Goal: Task Accomplishment & Management: Complete application form

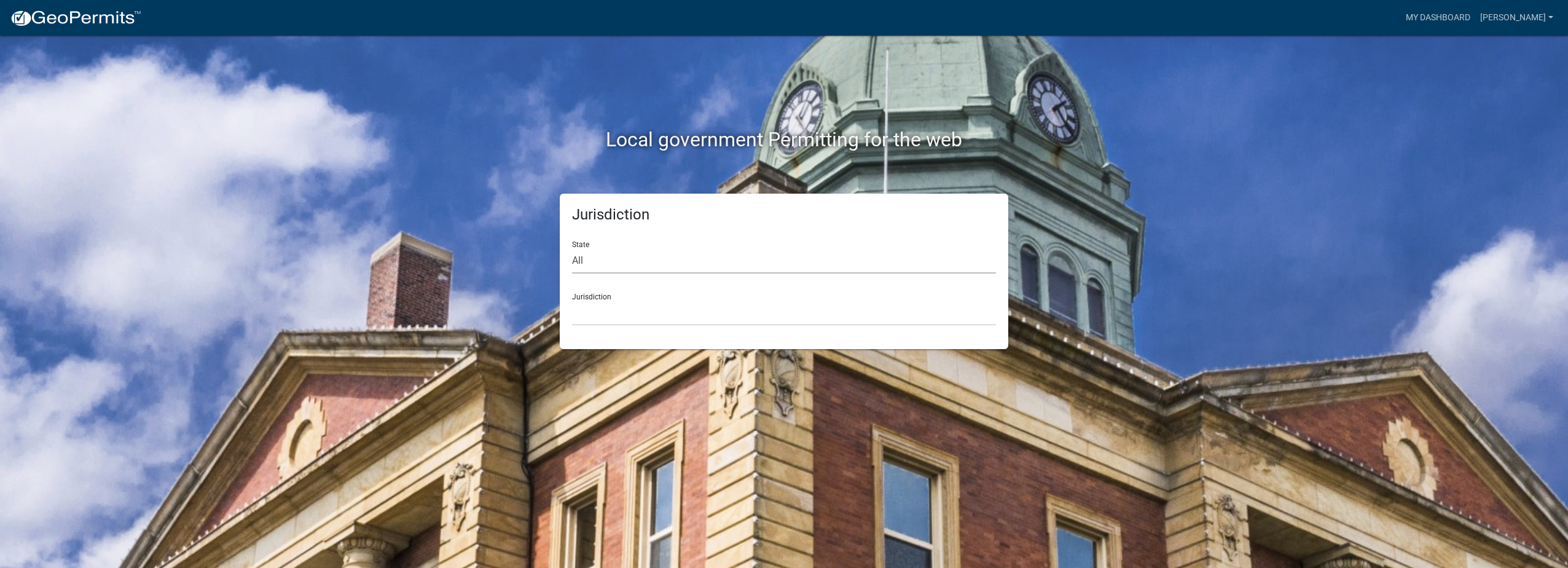
click at [605, 257] on select "All [US_STATE] [US_STATE] [US_STATE] [US_STATE] [US_STATE] [US_STATE] [US_STATE…" at bounding box center [784, 261] width 424 height 25
select select "[US_STATE]"
click at [572, 248] on select "All [US_STATE] [US_STATE] [US_STATE] [US_STATE] [US_STATE] [US_STATE] [US_STATE…" at bounding box center [784, 261] width 424 height 25
click at [654, 315] on select "City of [GEOGRAPHIC_DATA], [US_STATE] City of [GEOGRAPHIC_DATA], [US_STATE] Cit…" at bounding box center [784, 313] width 424 height 25
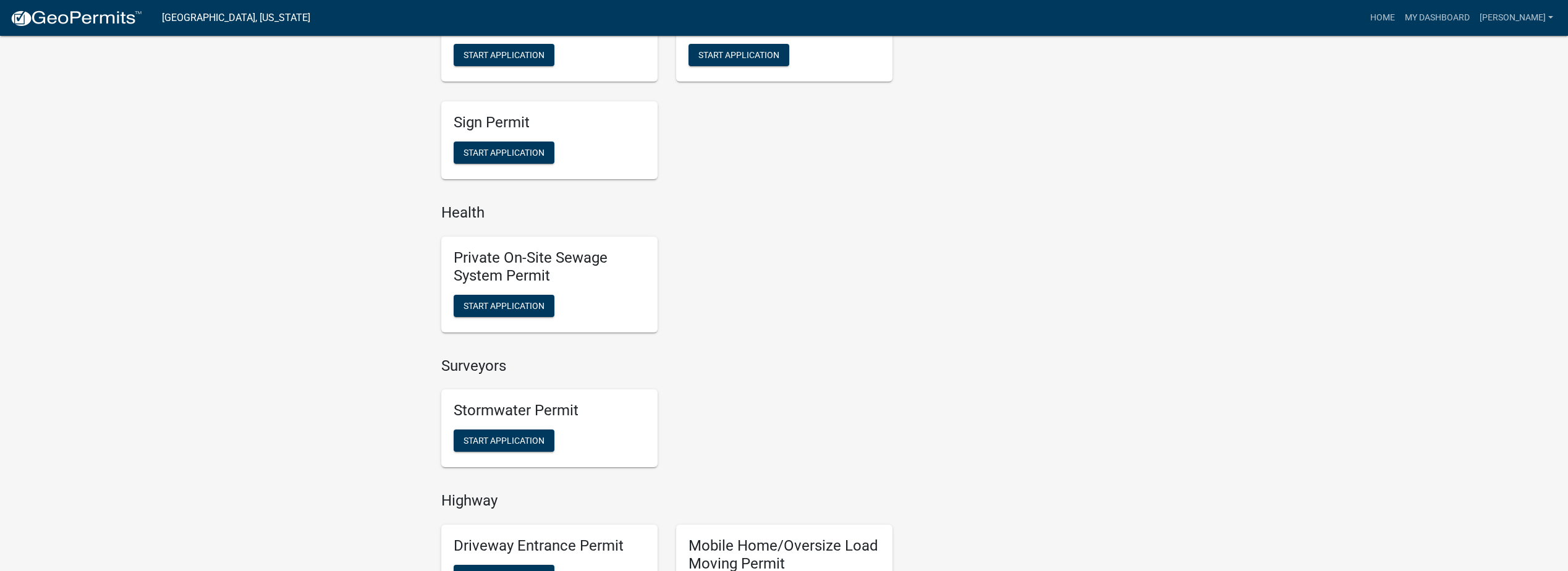
scroll to position [803, 0]
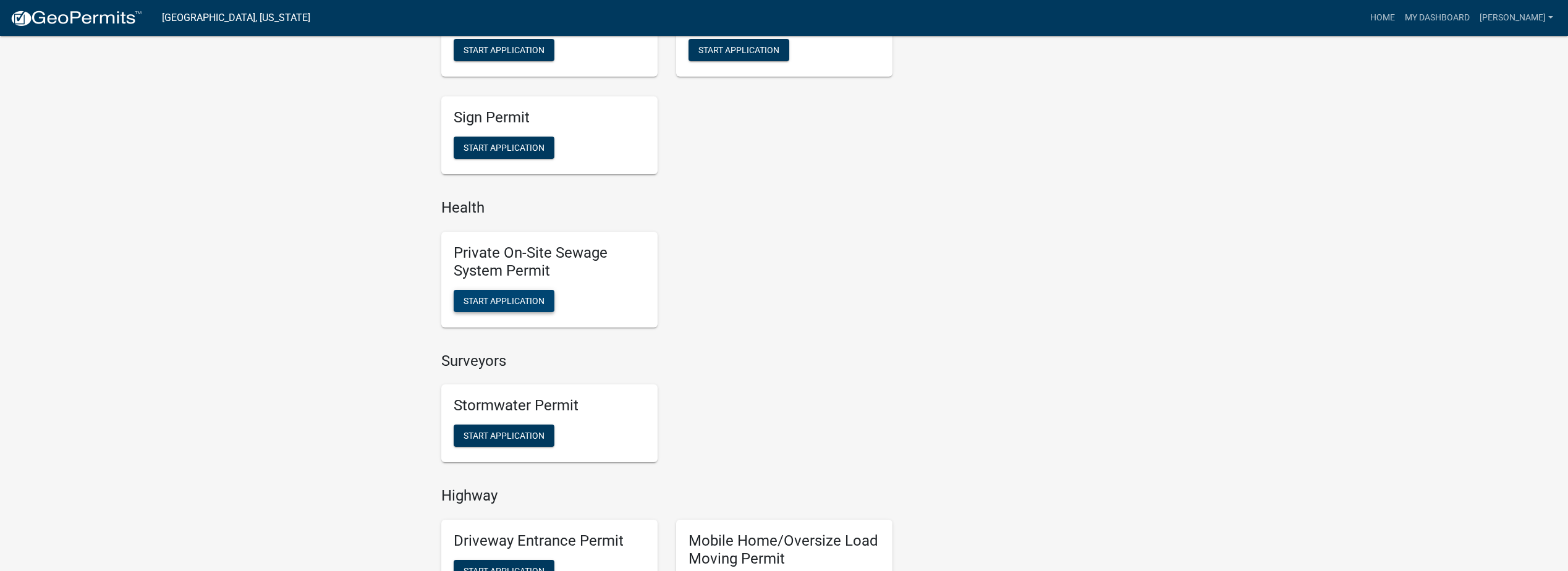
click at [526, 297] on span "Start Application" at bounding box center [504, 300] width 81 height 10
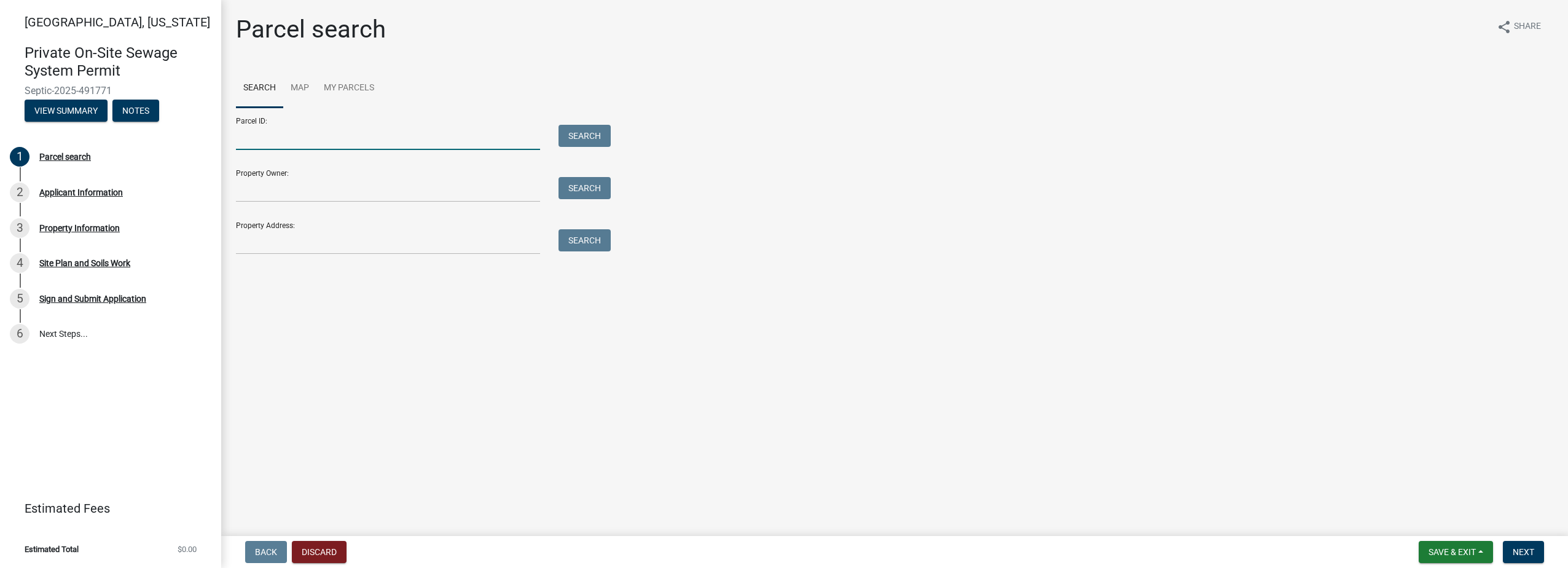
click at [379, 138] on input "Parcel ID:" at bounding box center [388, 137] width 304 height 25
type input "79-12-04-251-009.000-012"
click at [589, 138] on button "Search" at bounding box center [584, 136] width 52 height 22
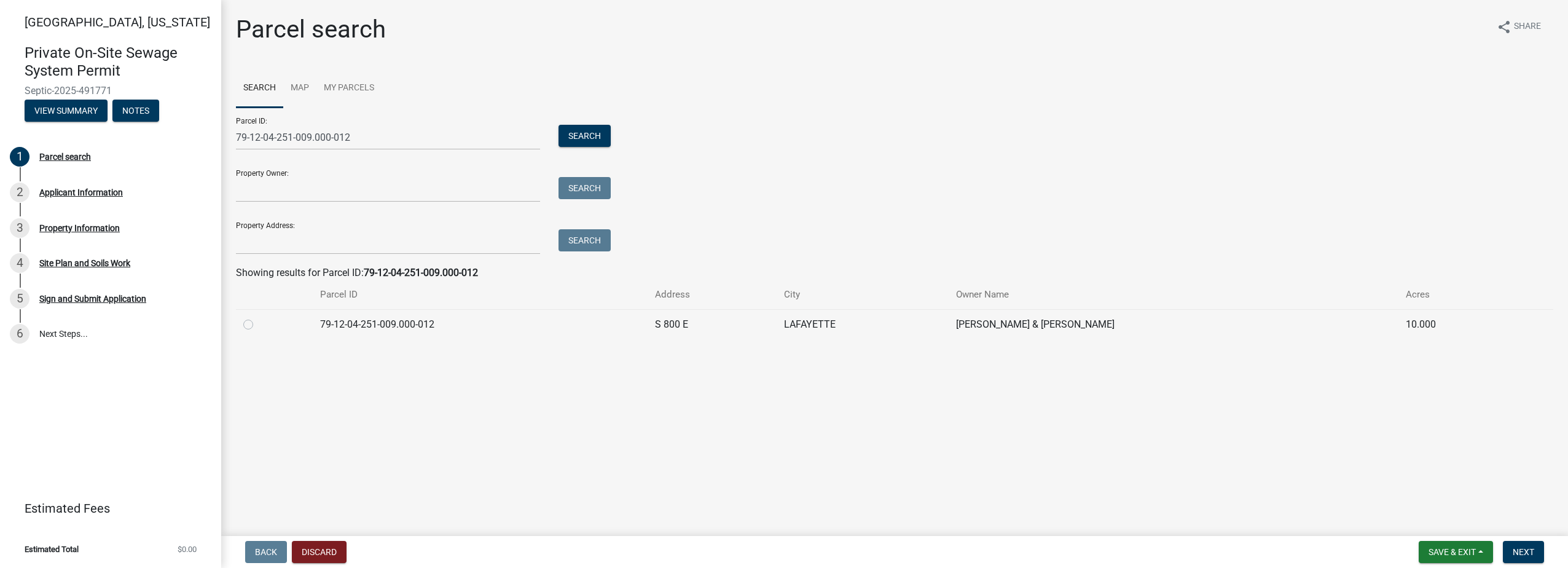
click at [258, 317] on label at bounding box center [258, 317] width 0 height 0
click at [258, 325] on input "radio" at bounding box center [262, 321] width 8 height 8
radio input "true"
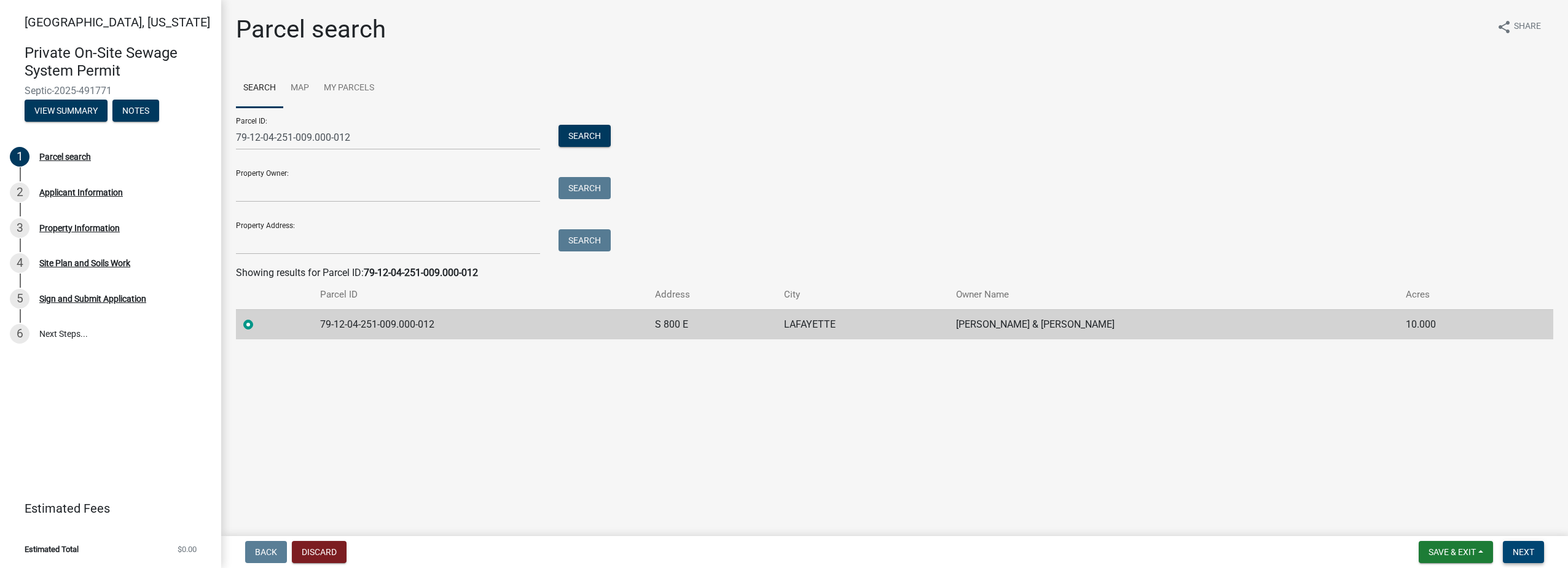
click at [1530, 550] on span "Next" at bounding box center [1523, 552] width 22 height 10
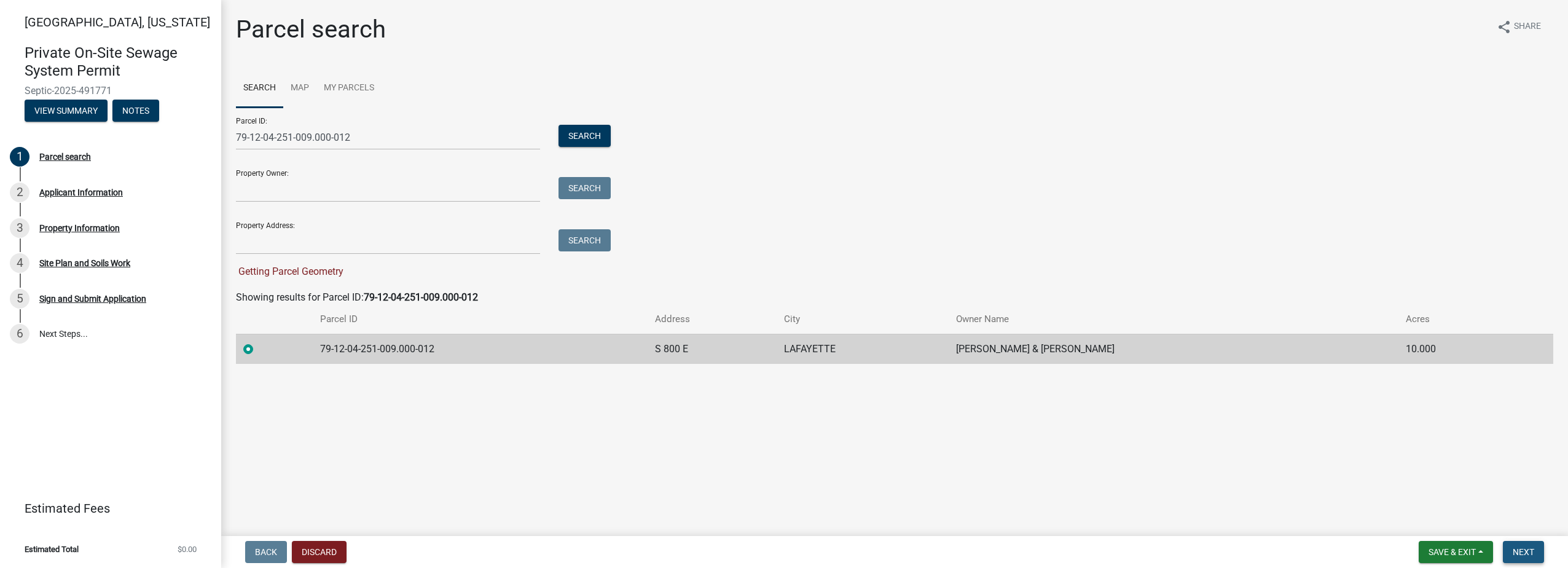
click at [1526, 548] on span "Next" at bounding box center [1523, 552] width 22 height 10
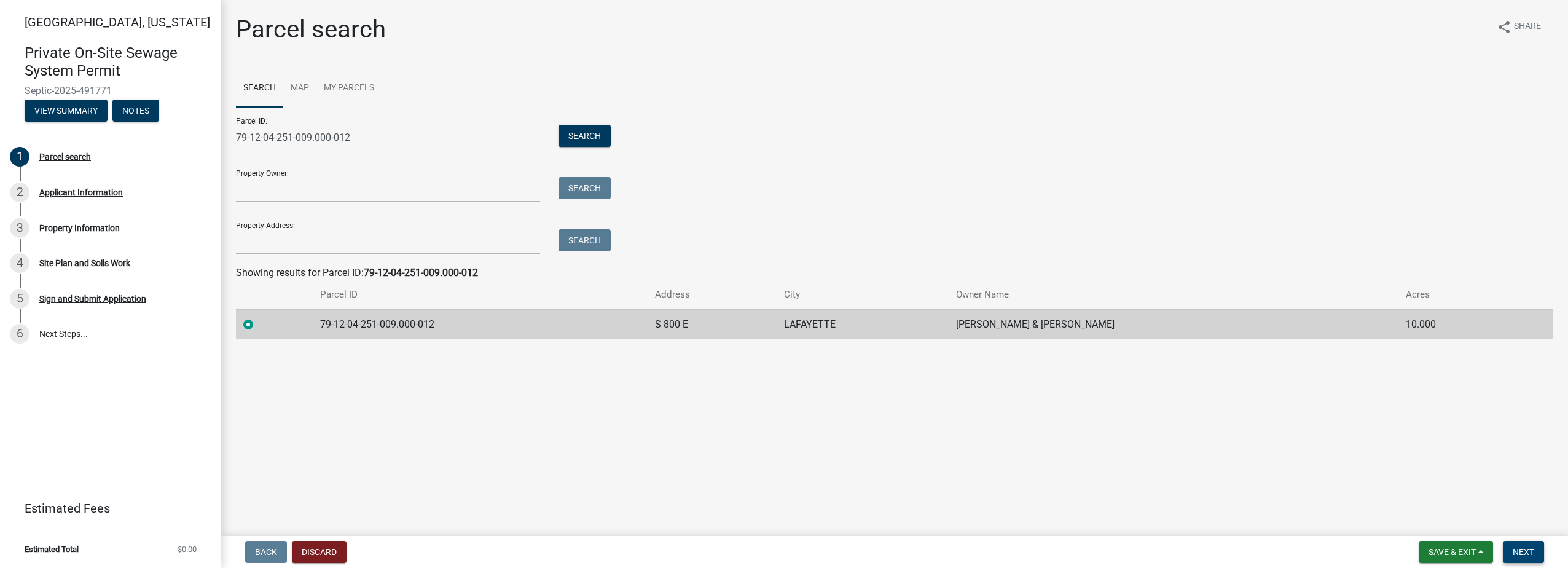
click at [1517, 552] on span "Next" at bounding box center [1523, 552] width 22 height 10
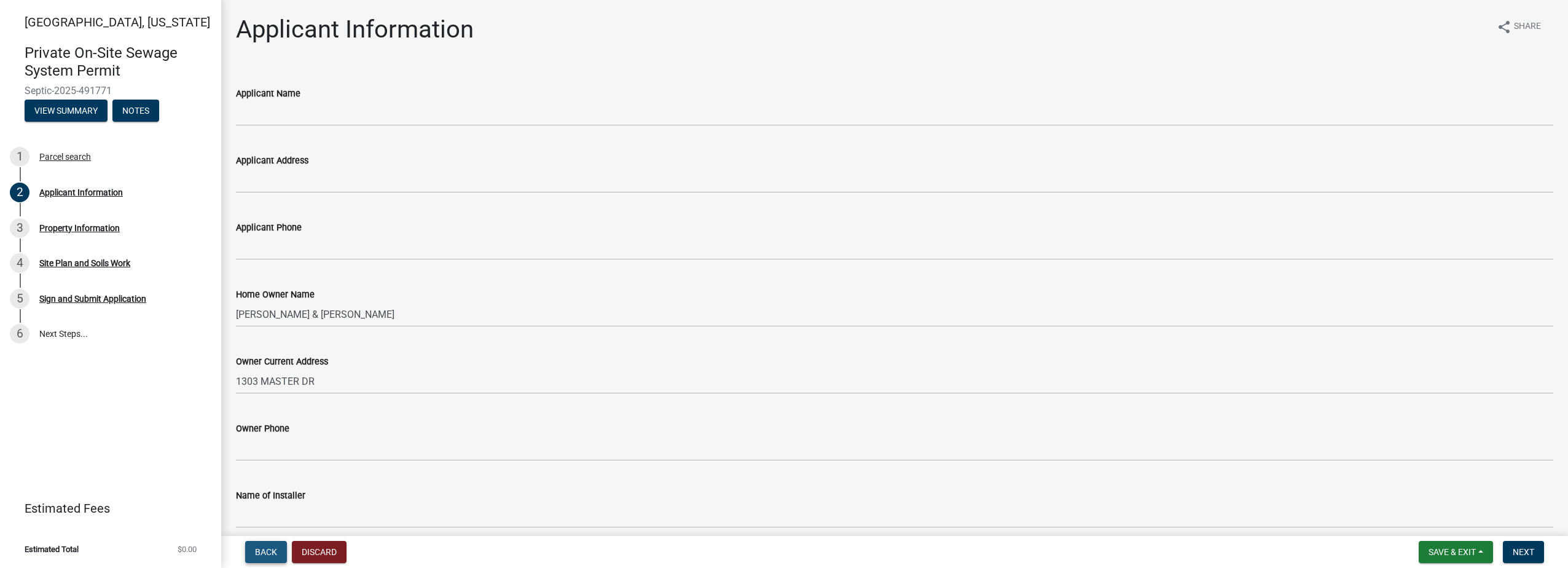
click at [265, 555] on span "Back" at bounding box center [267, 552] width 22 height 10
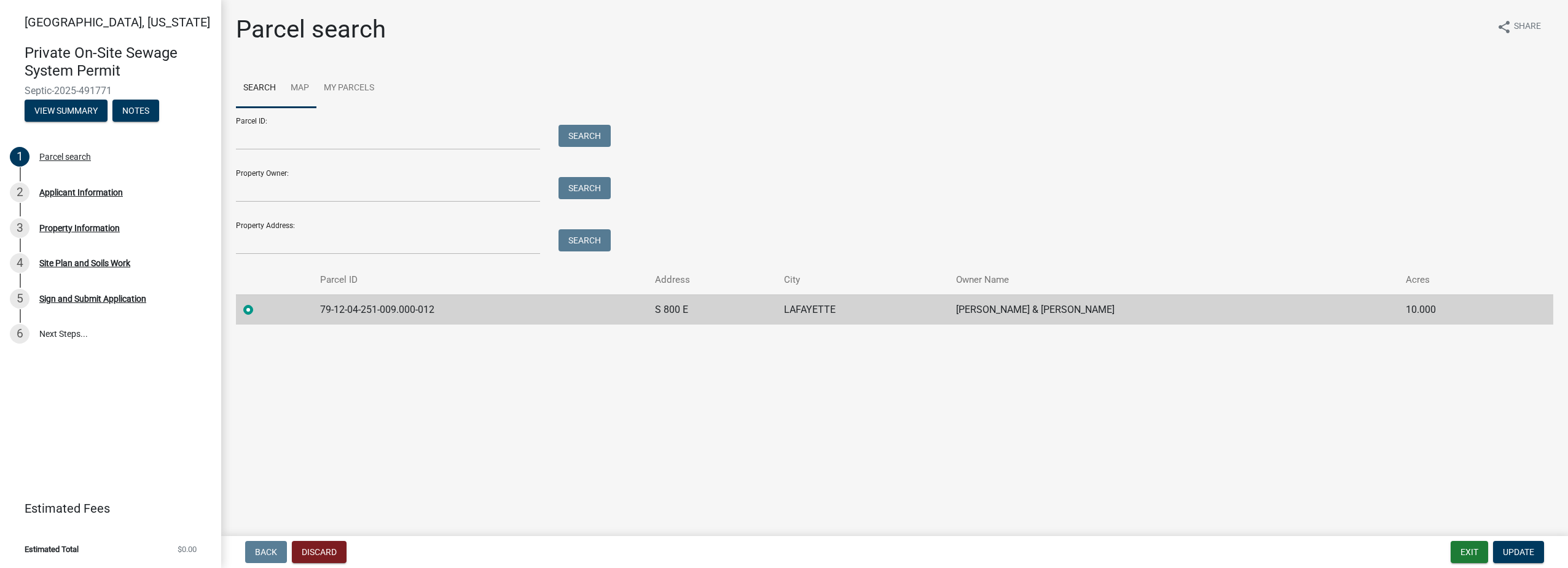
click at [298, 88] on link "Map" at bounding box center [299, 88] width 33 height 40
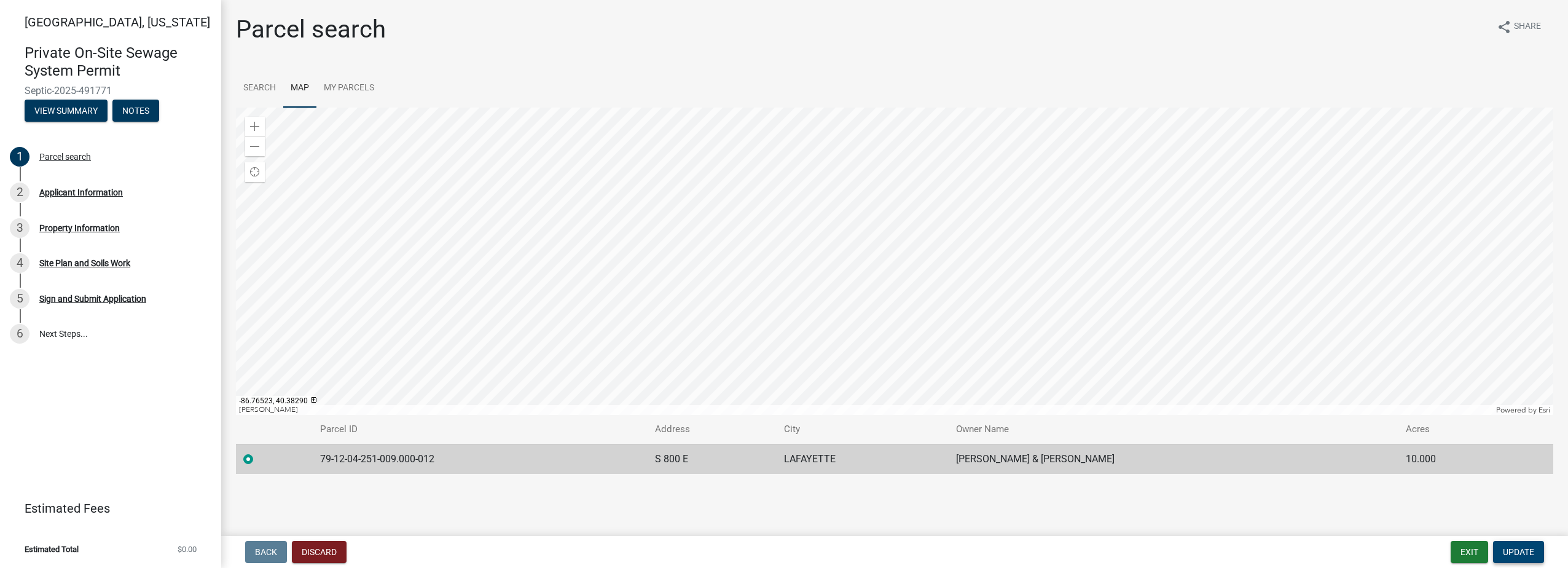
click at [1512, 553] on span "Update" at bounding box center [1519, 552] width 32 height 10
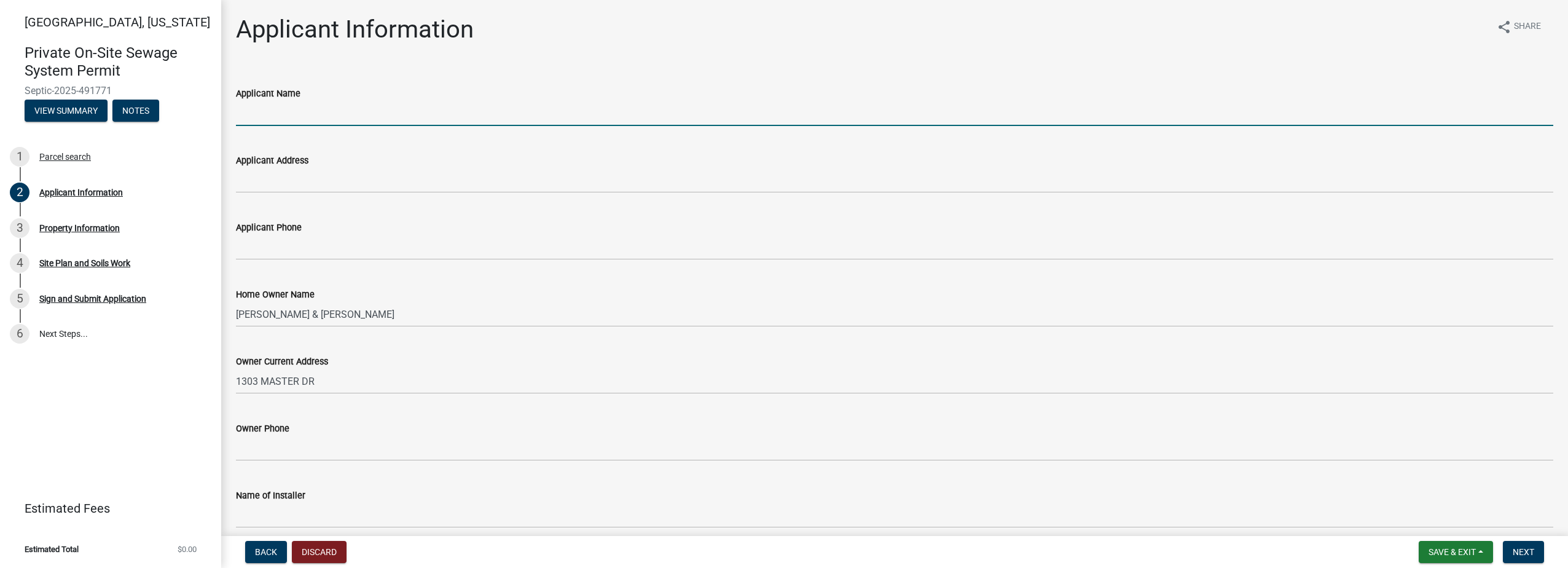
click at [307, 119] on input "Applicant Name" at bounding box center [894, 113] width 1317 height 25
type input "[PERSON_NAME] Construction Inc"
type input "[STREET_ADDRESS]"
type input "7654126794"
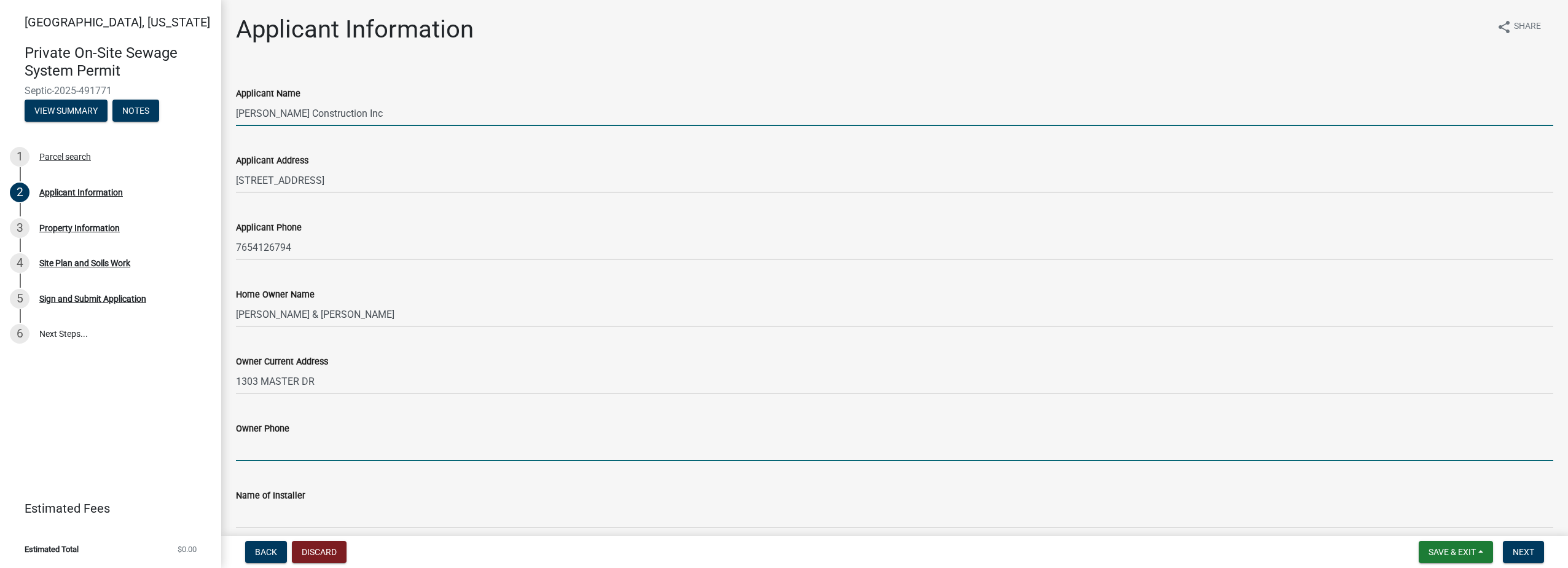
type input "7654126794"
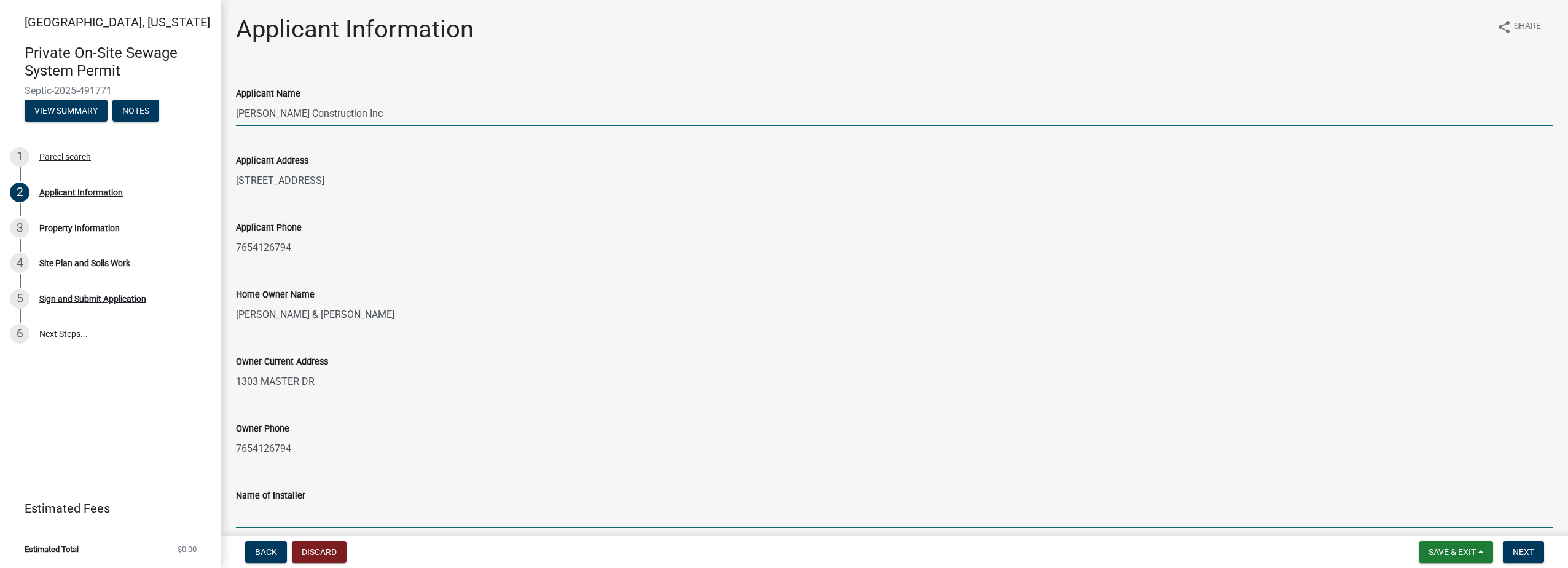
type input "[PERSON_NAME] Construction Inc"
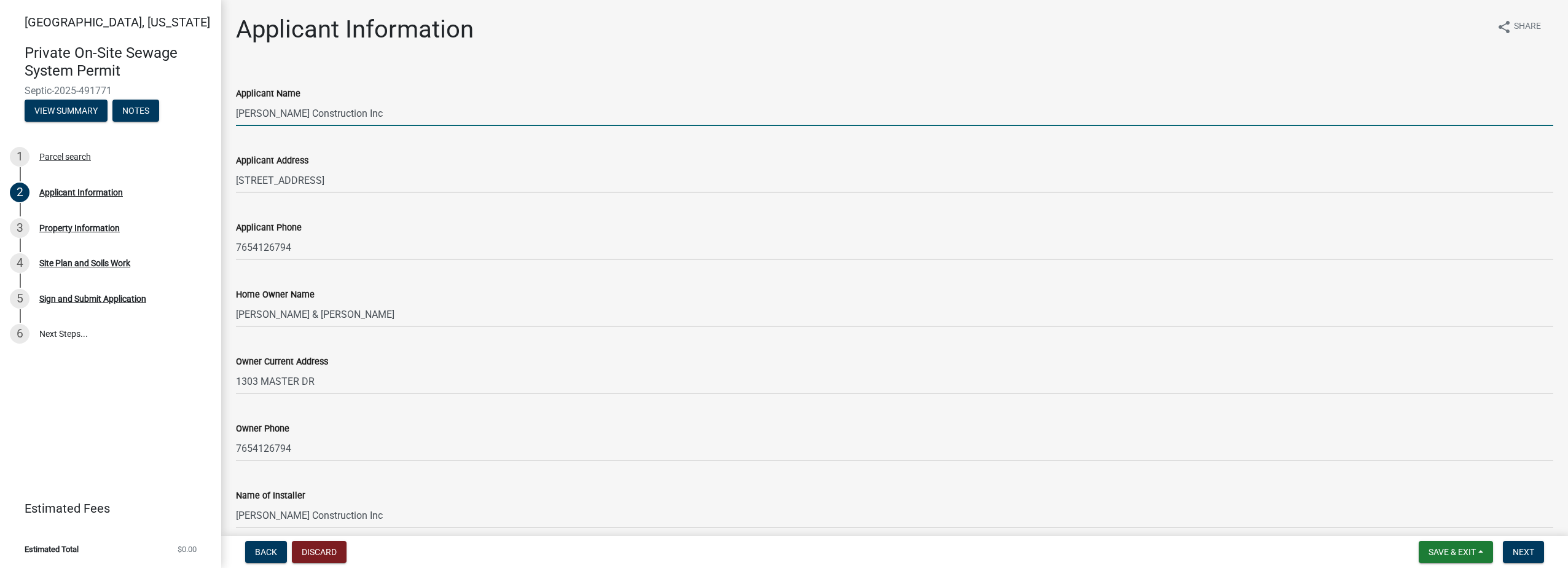
type input "[STREET_ADDRESS]"
type input "7654126794"
type input "[EMAIL_ADDRESS][DOMAIN_NAME]"
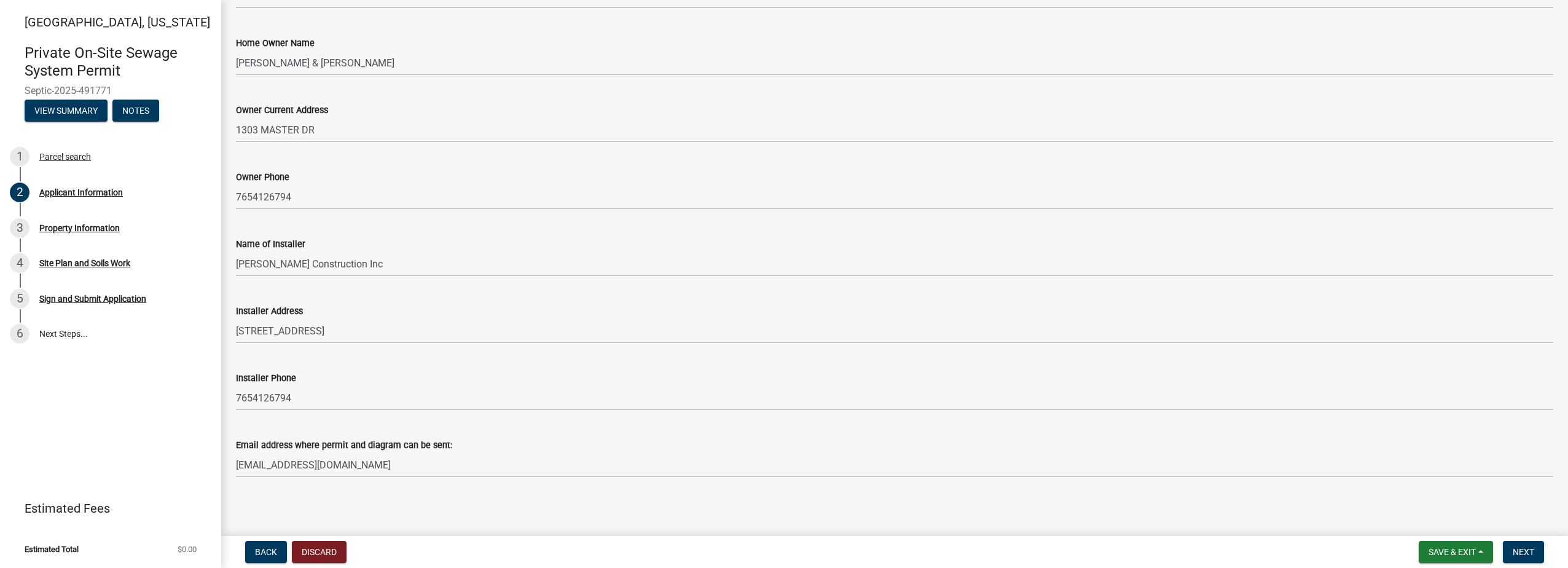
scroll to position [255, 0]
click at [1528, 552] on span "Next" at bounding box center [1523, 552] width 22 height 10
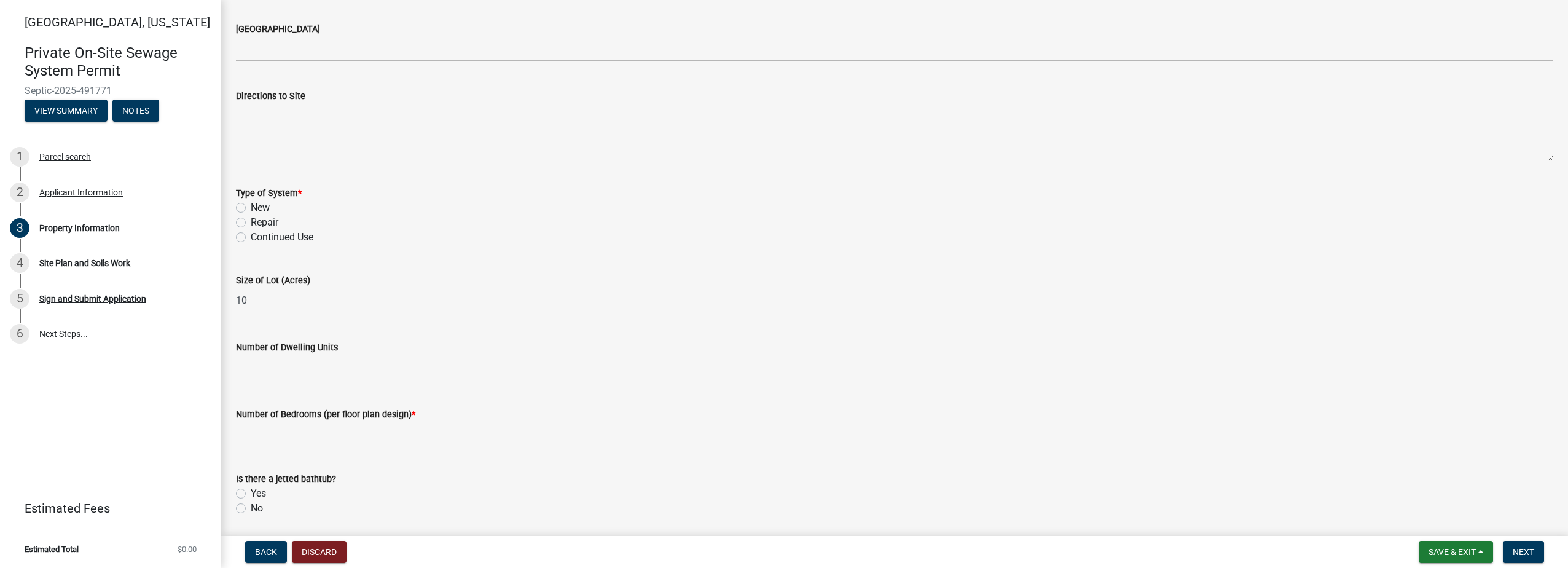
scroll to position [553, 0]
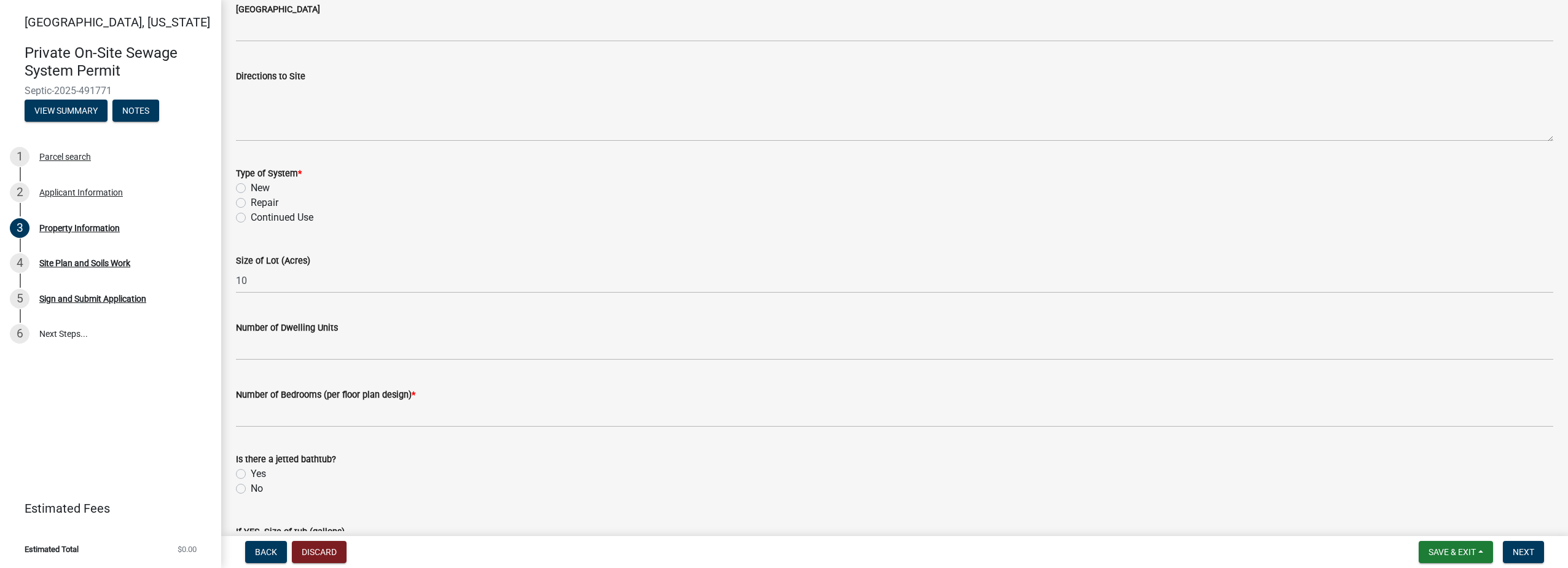
click at [251, 185] on label "New" at bounding box center [260, 188] width 19 height 15
click at [251, 185] on input "New" at bounding box center [255, 185] width 8 height 8
radio input "true"
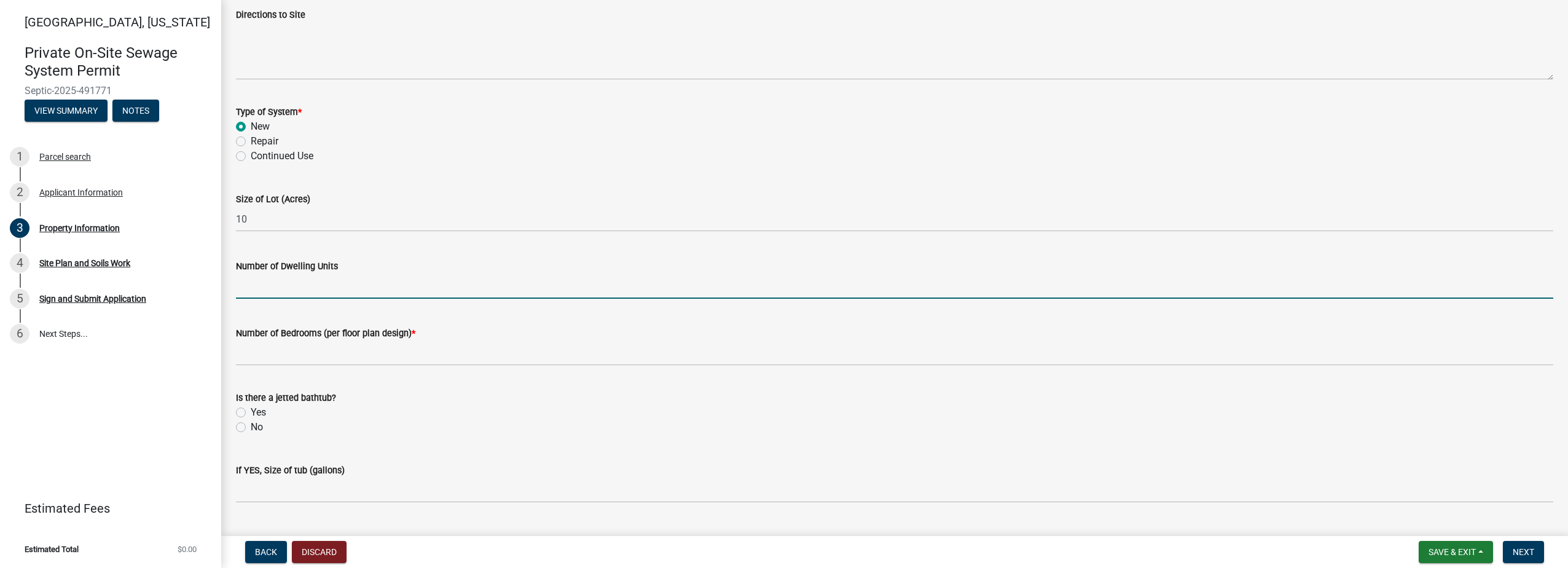
click at [294, 284] on input "Number of Dwelling Units" at bounding box center [894, 286] width 1317 height 25
type input "1"
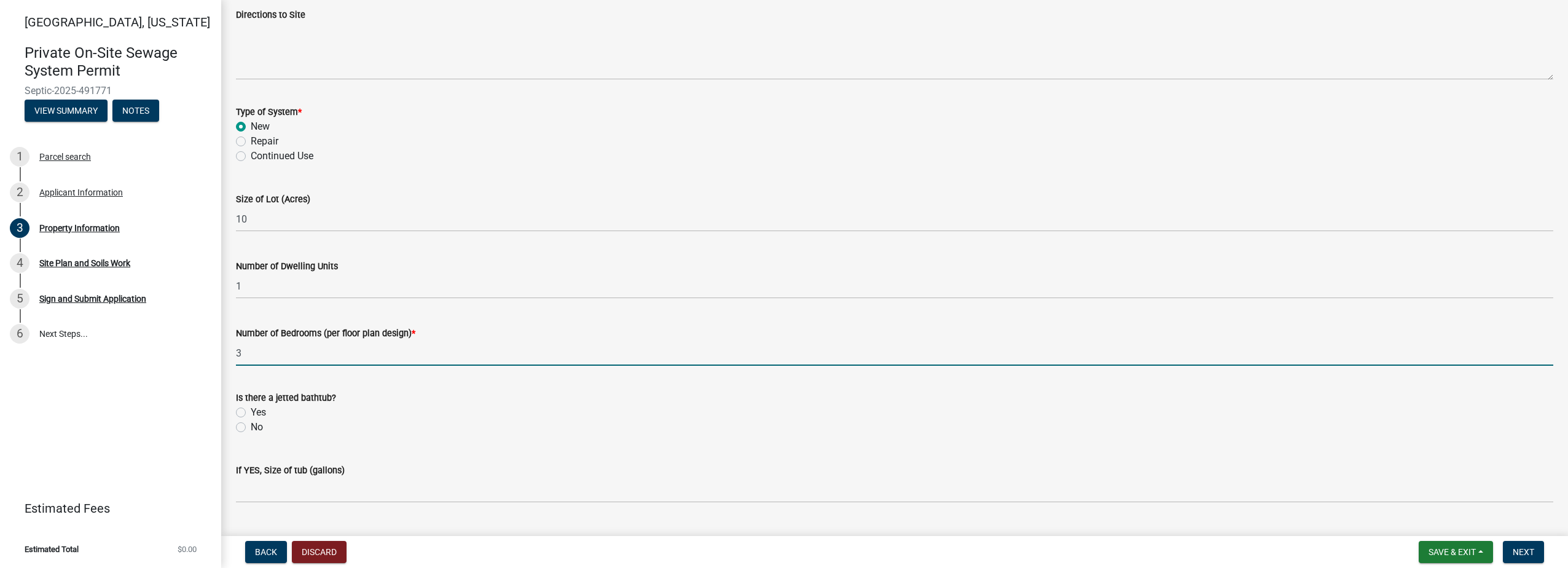
type input "3"
click at [251, 425] on label "No" at bounding box center [257, 427] width 13 height 15
click at [251, 425] on input "No" at bounding box center [255, 424] width 8 height 8
radio input "true"
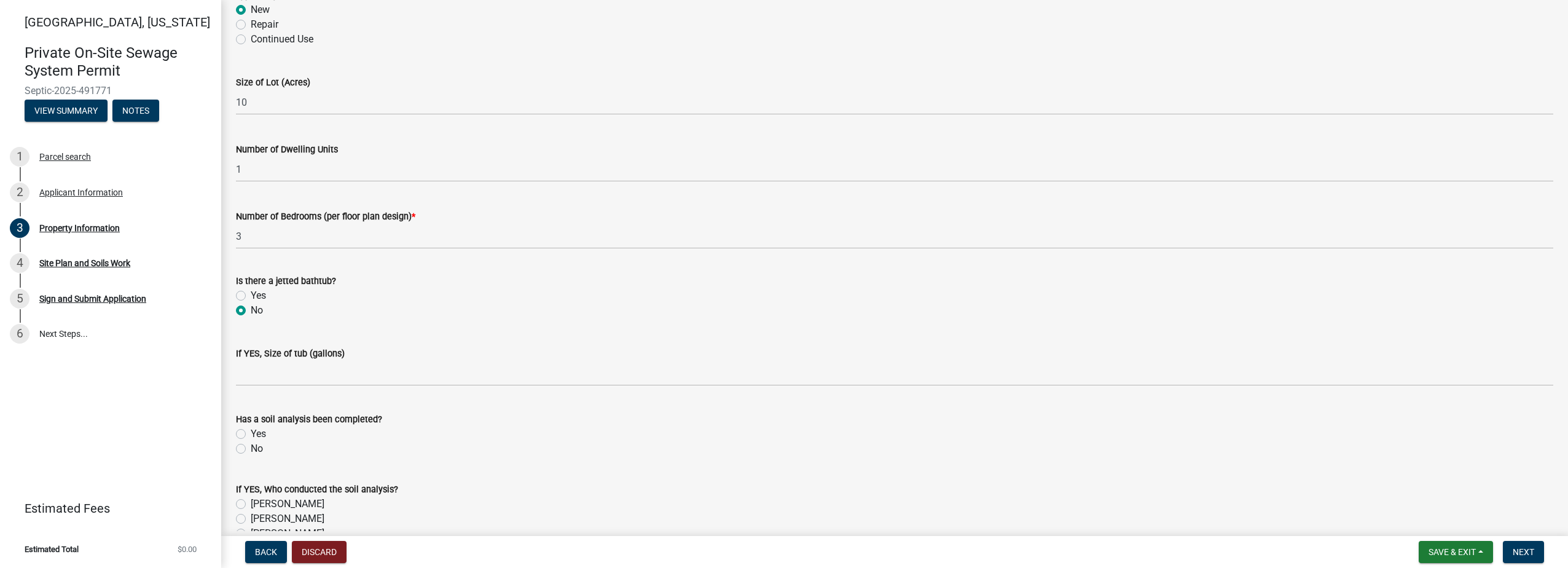
scroll to position [799, 0]
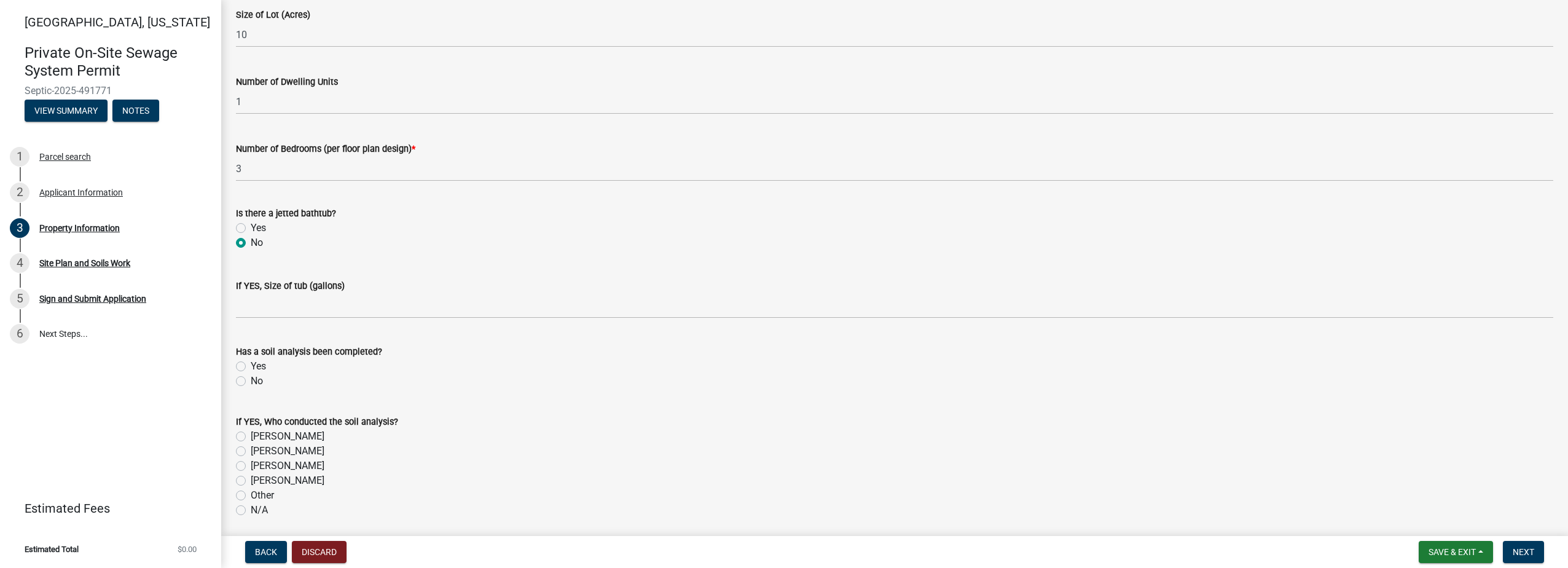
click at [251, 365] on label "Yes" at bounding box center [258, 366] width 15 height 15
click at [251, 365] on input "Yes" at bounding box center [255, 363] width 8 height 8
radio input "true"
click at [251, 438] on label "[PERSON_NAME]" at bounding box center [288, 436] width 74 height 15
click at [251, 437] on input "[PERSON_NAME]" at bounding box center [255, 433] width 8 height 8
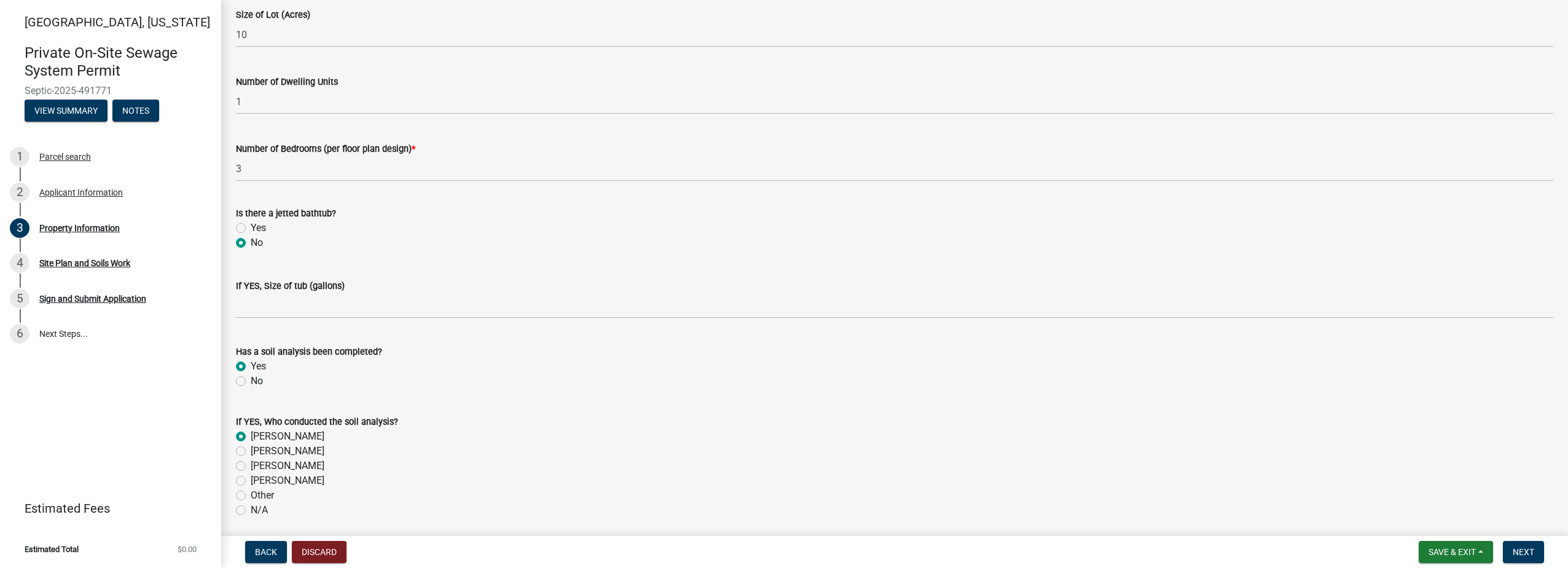
radio input "true"
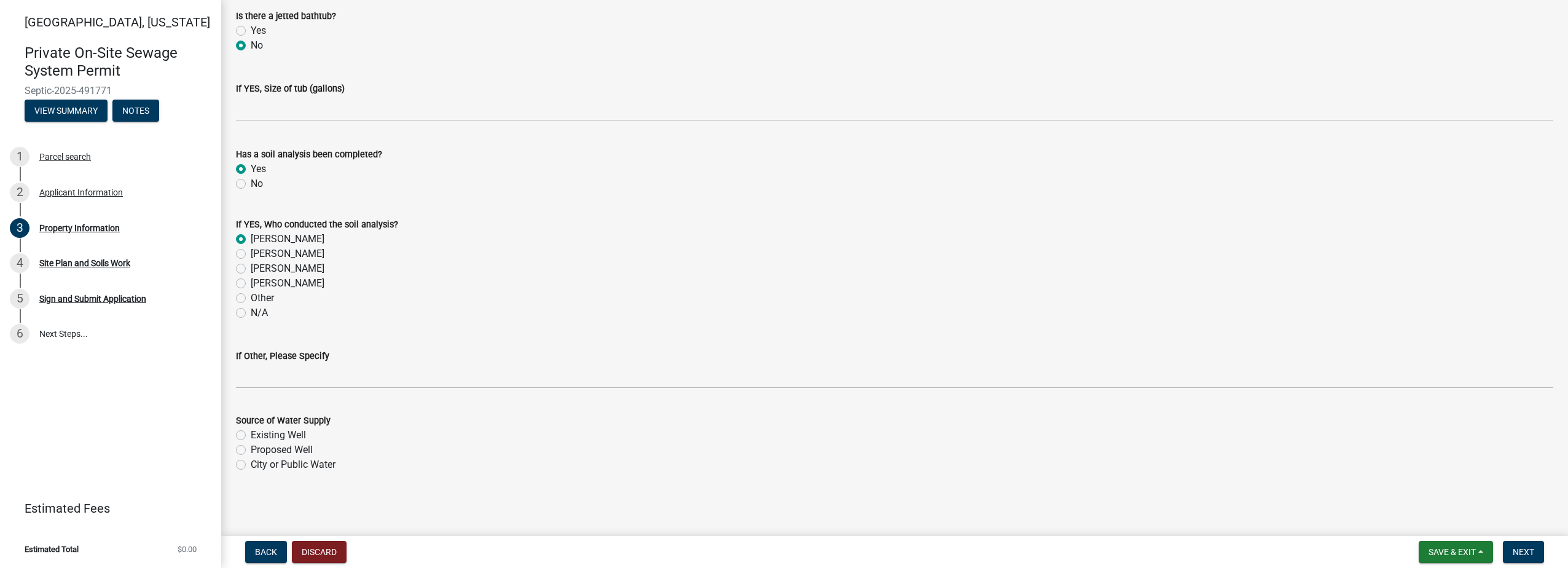
click at [251, 453] on label "Proposed Well" at bounding box center [282, 450] width 62 height 15
click at [251, 451] on input "Proposed Well" at bounding box center [255, 447] width 8 height 8
radio input "true"
click at [1517, 550] on span "Next" at bounding box center [1523, 552] width 22 height 10
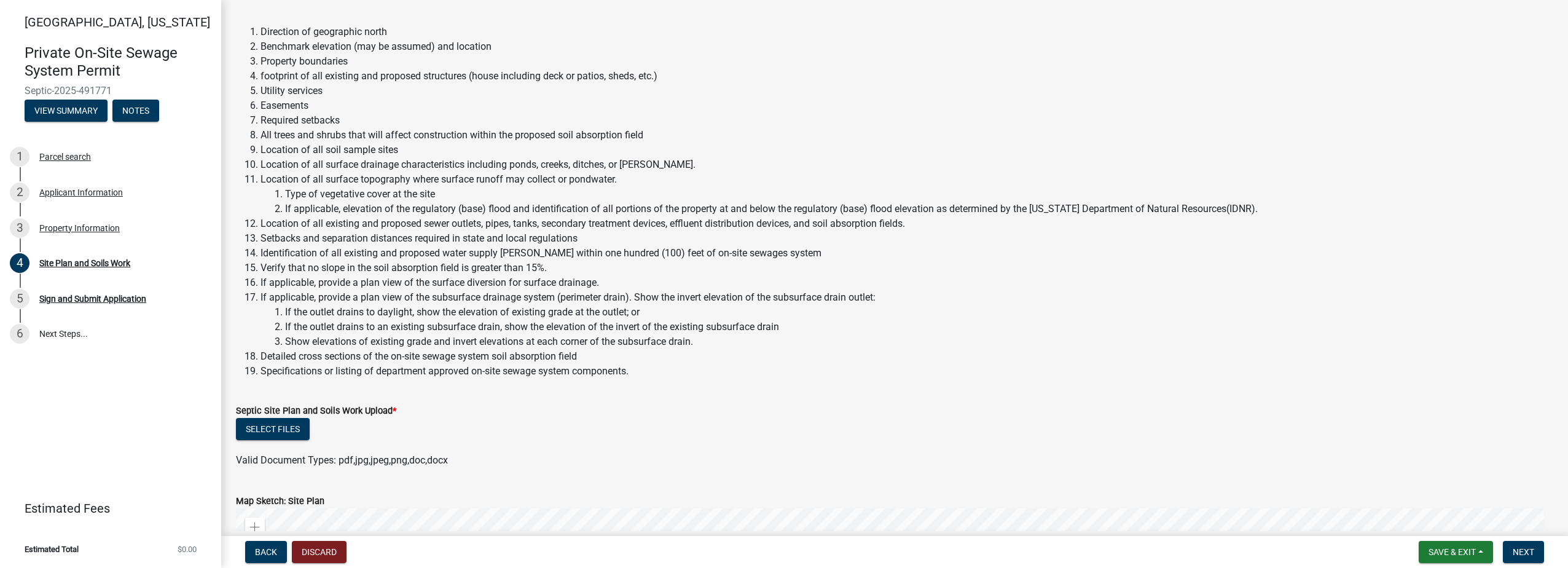
scroll to position [307, 0]
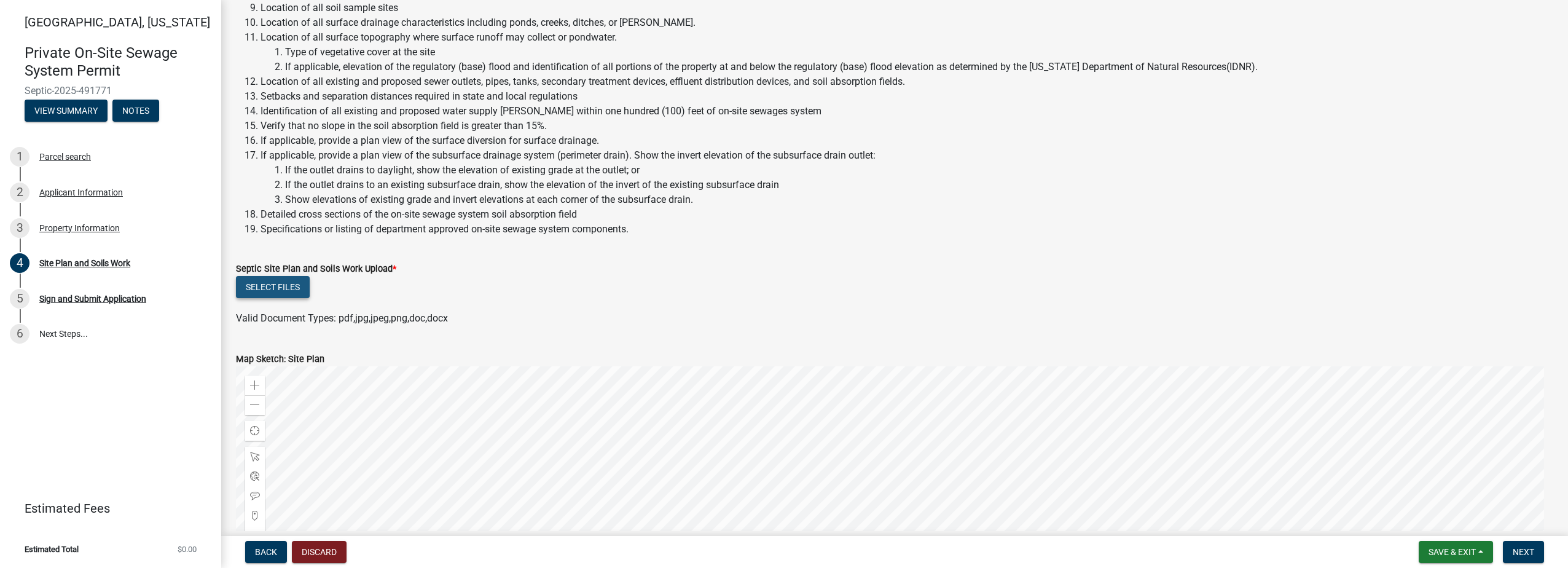
click at [281, 285] on button "Select files" at bounding box center [273, 287] width 74 height 22
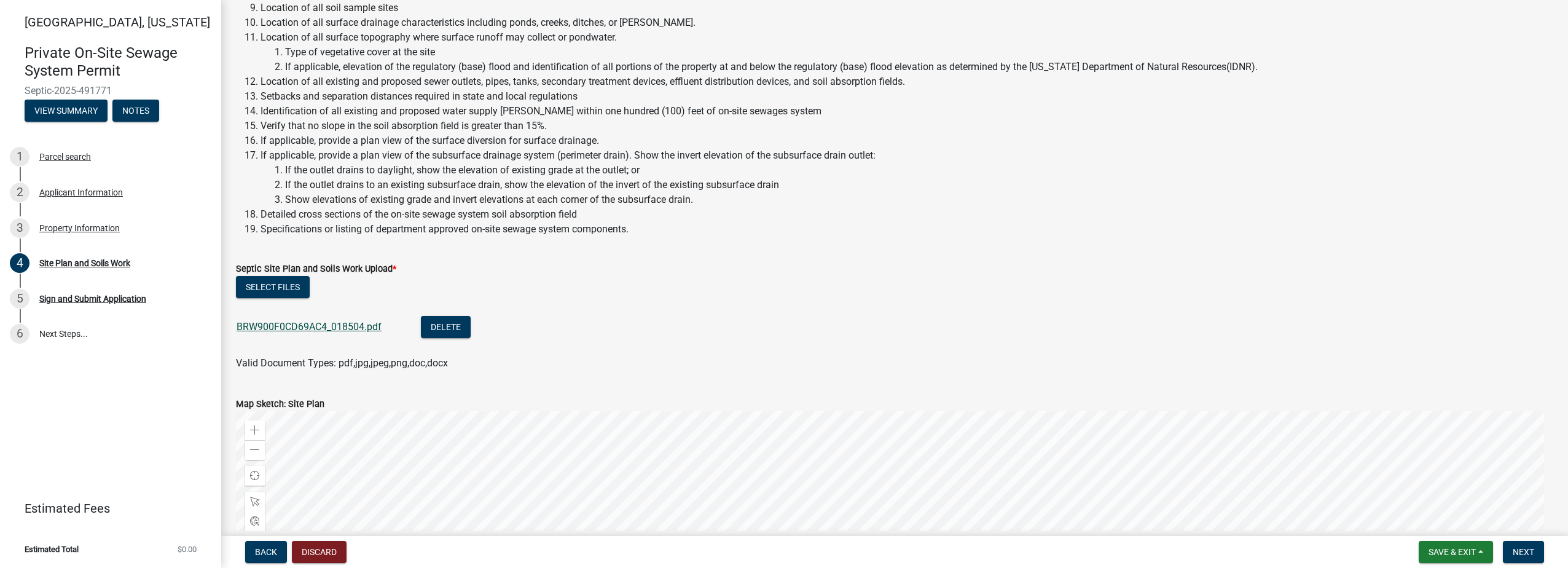
click at [338, 329] on link "BRW900F0CD69AC4_018504.pdf" at bounding box center [309, 327] width 145 height 12
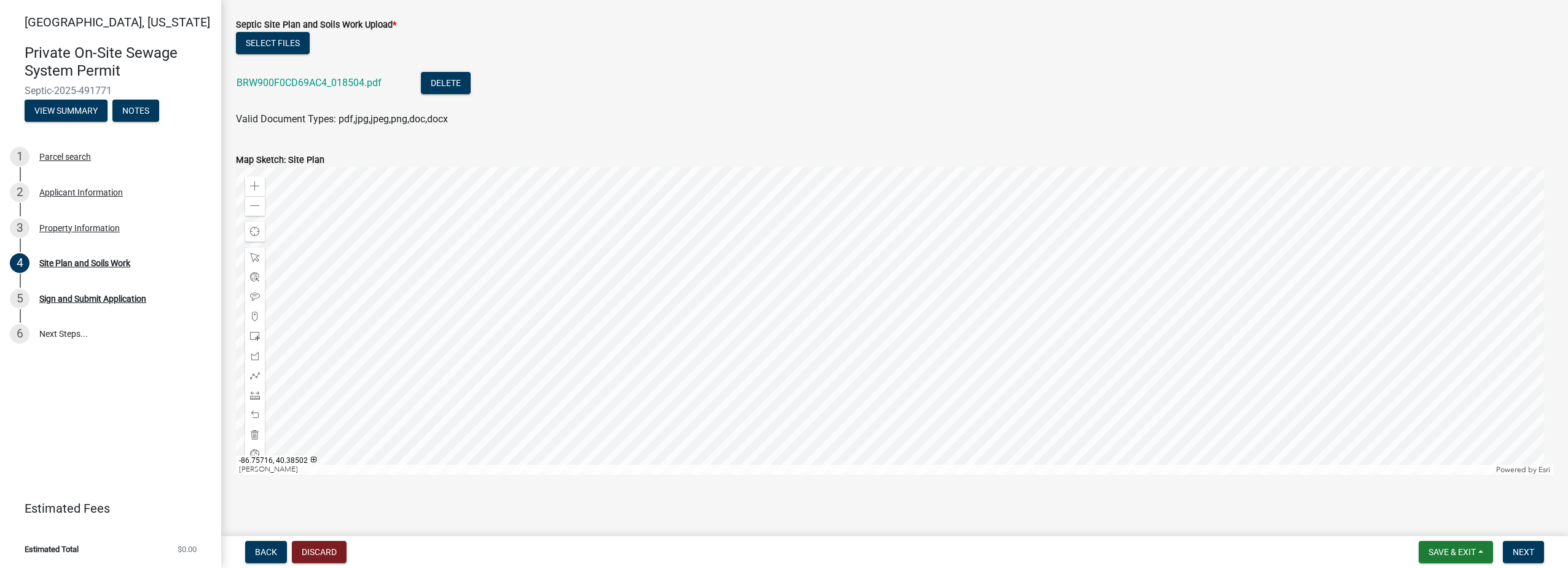
scroll to position [553, 0]
click at [1526, 556] on span "Next" at bounding box center [1523, 552] width 22 height 10
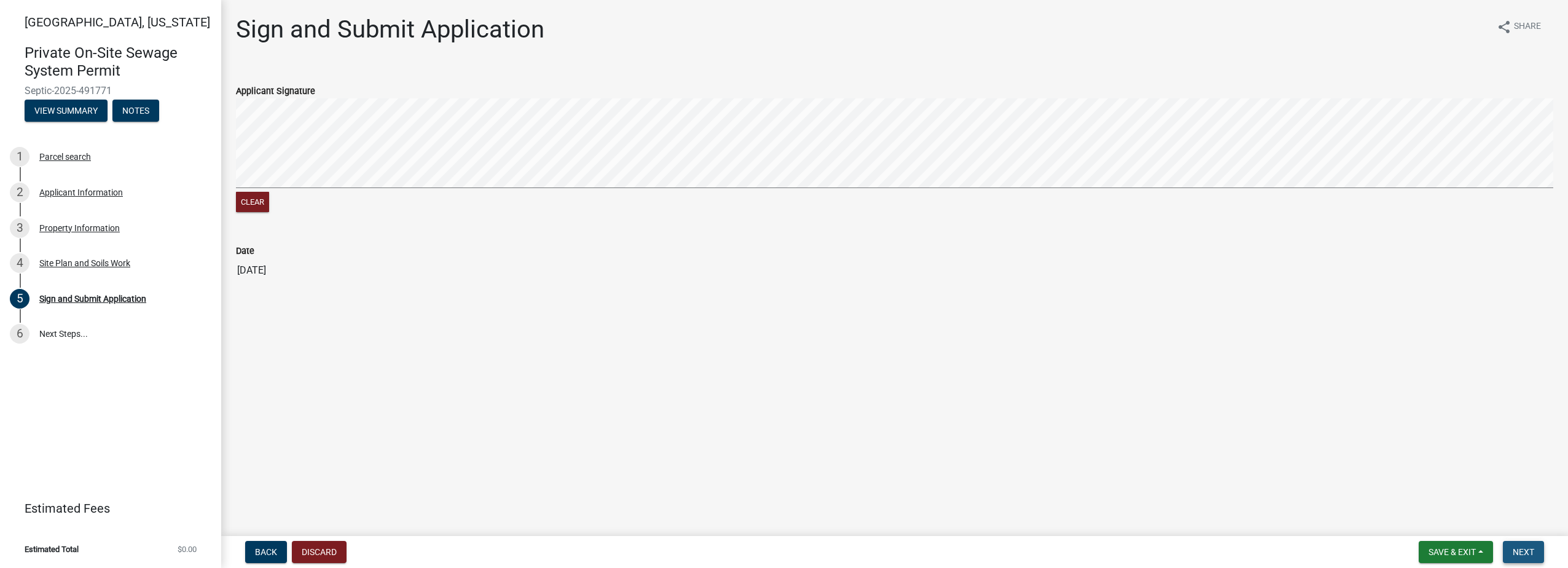
click at [1527, 553] on span "Next" at bounding box center [1523, 552] width 22 height 10
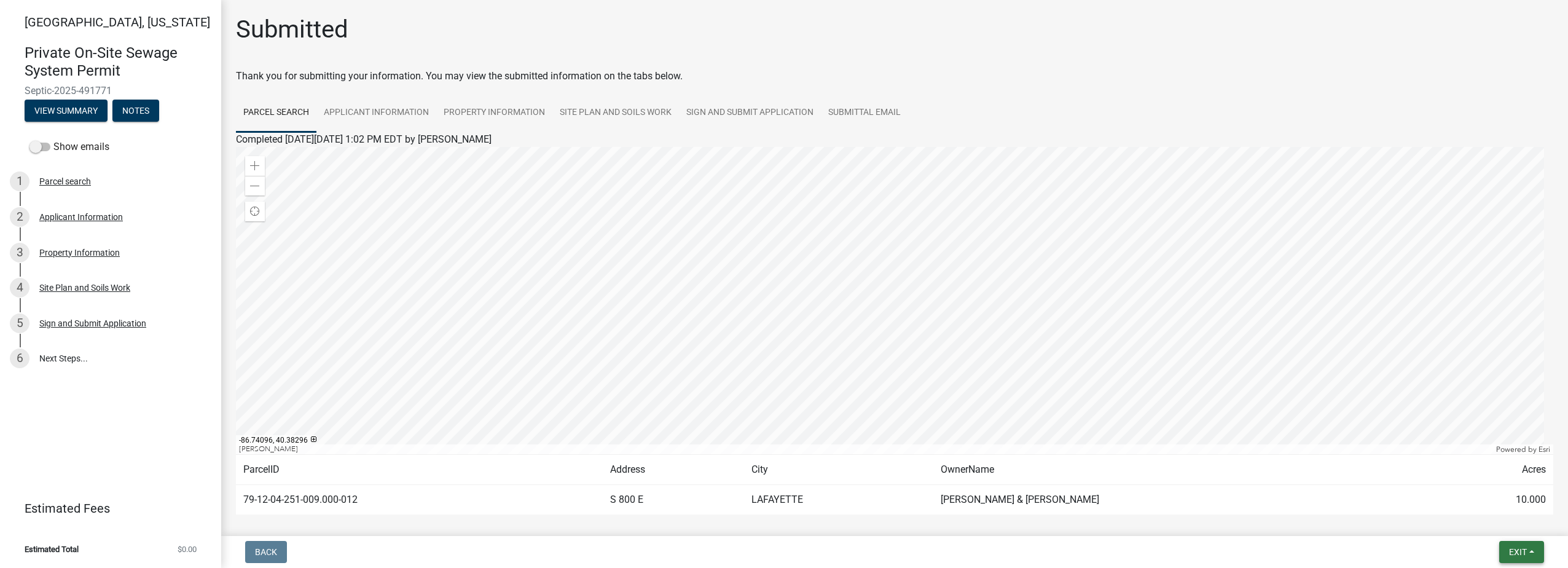
click at [1531, 553] on button "Exit" at bounding box center [1522, 552] width 45 height 22
click at [1466, 517] on button "Save & Exit" at bounding box center [1495, 520] width 98 height 30
